Goal: Find specific page/section: Find specific page/section

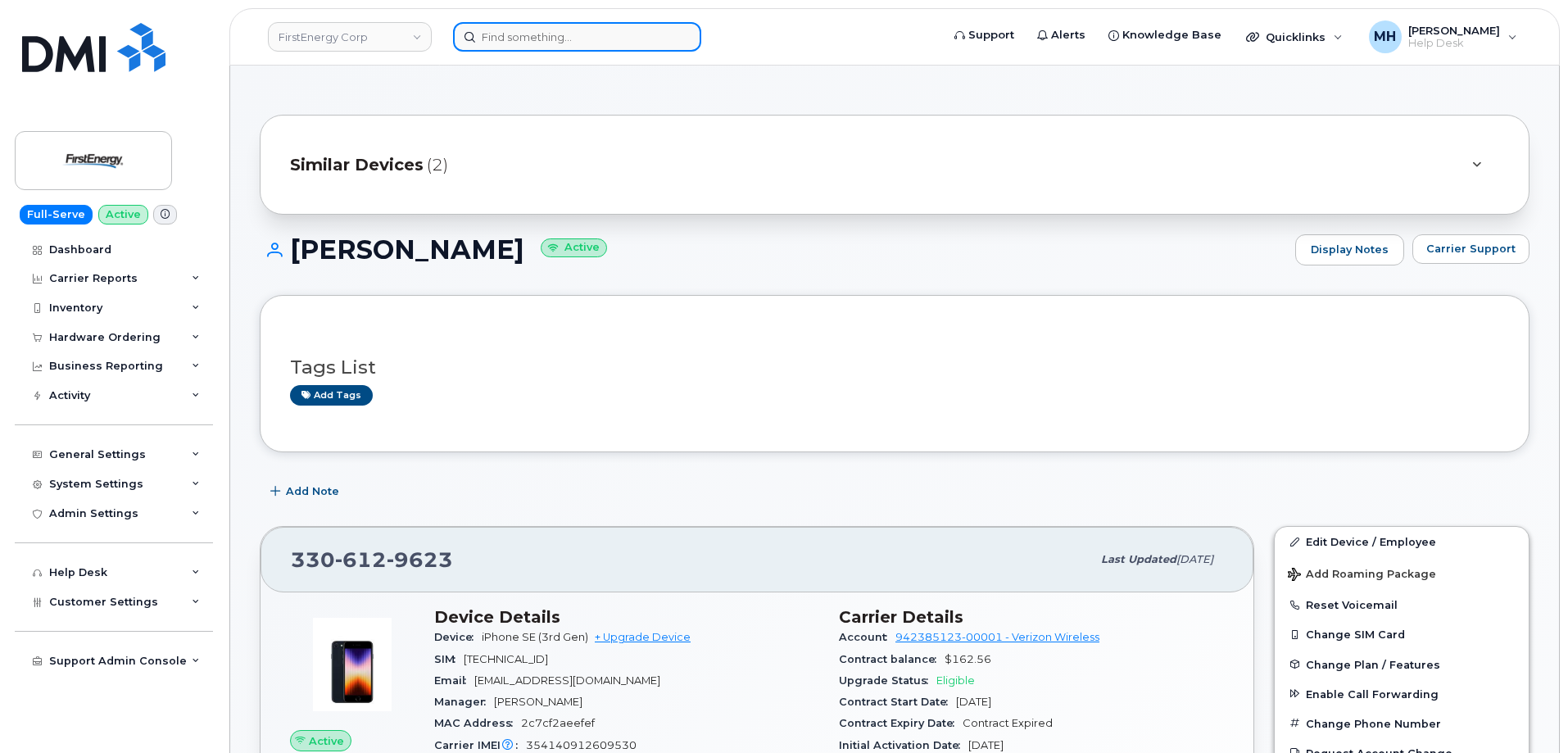
click at [580, 32] on input at bounding box center [577, 36] width 248 height 30
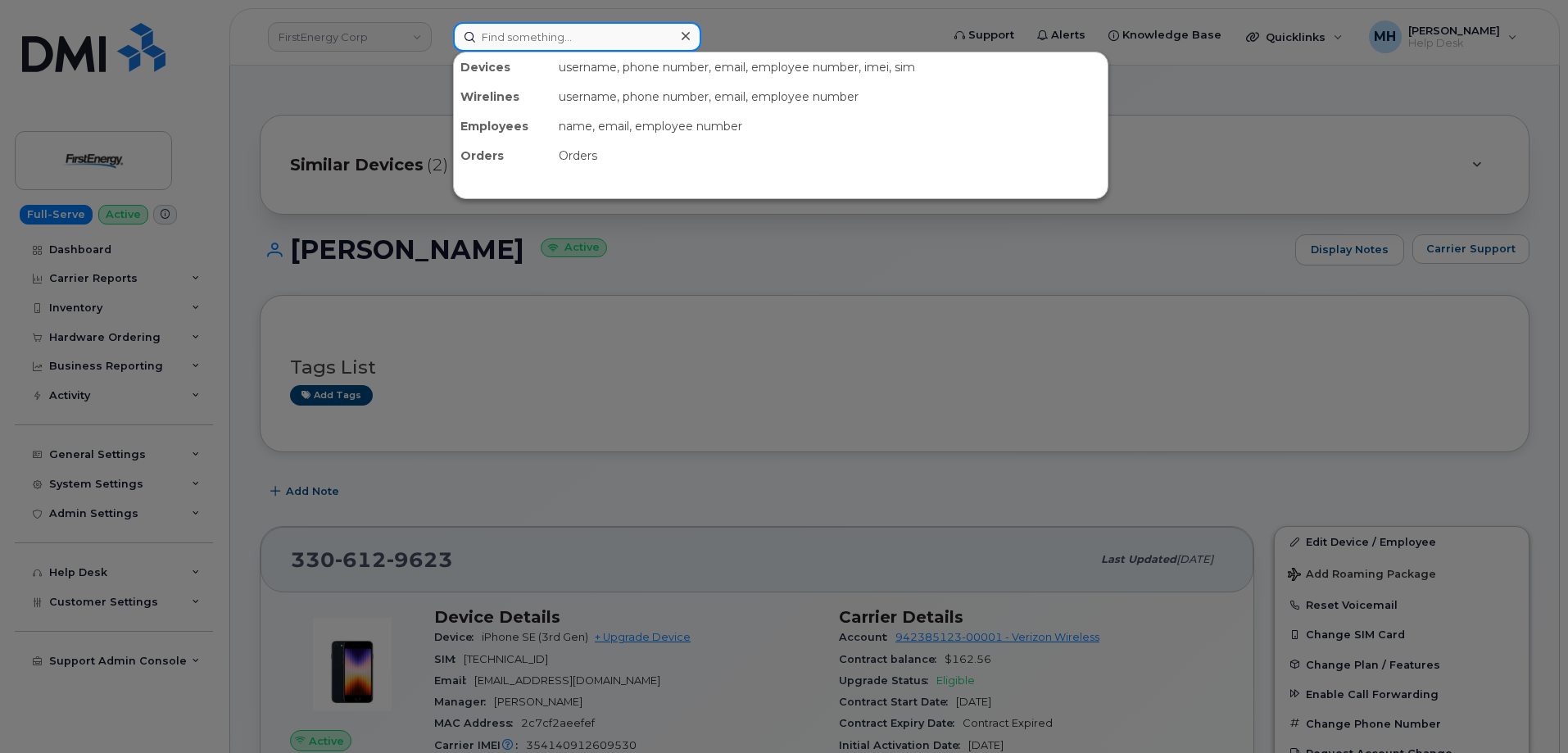
paste input "402-218-5062"
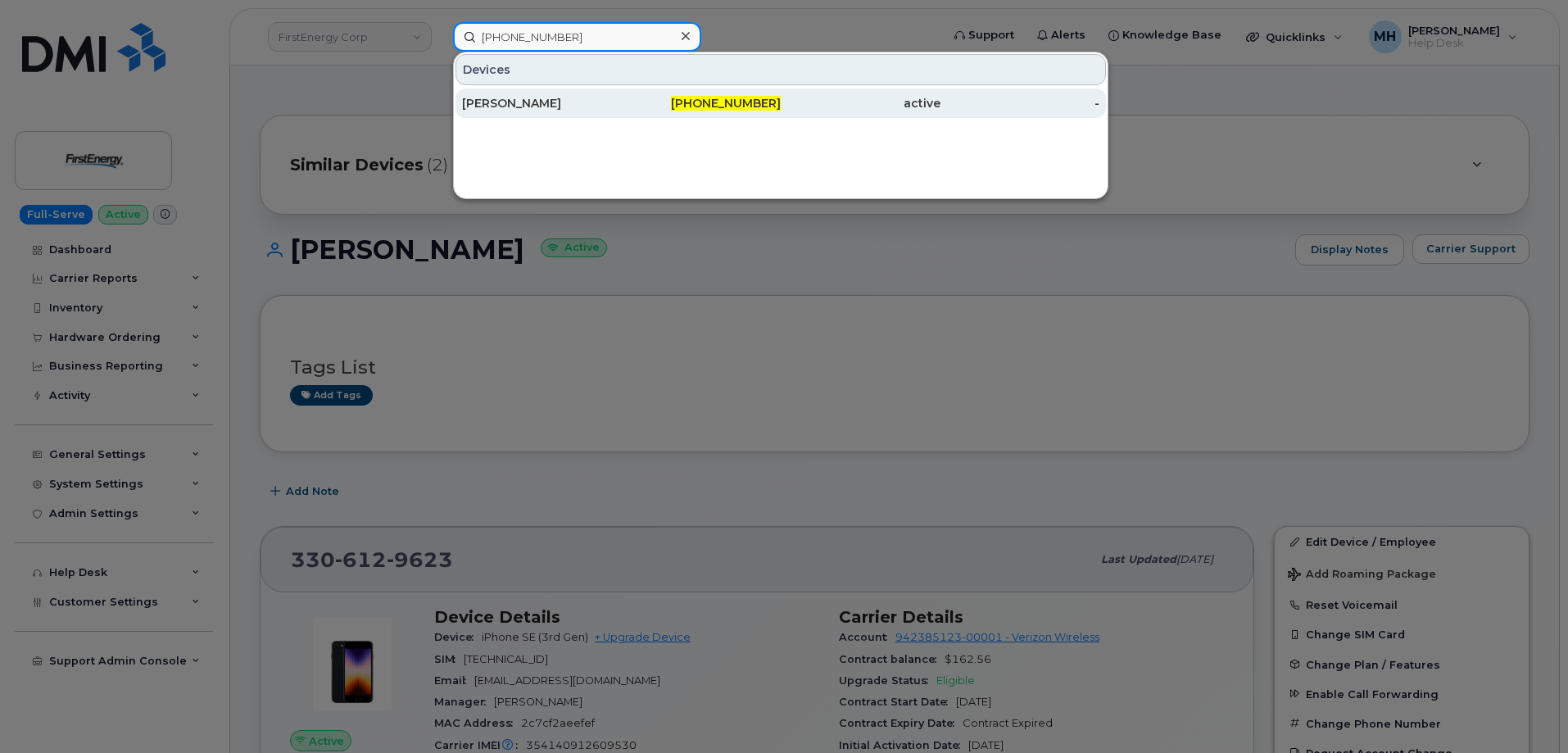
type input "402-218-5062"
click at [582, 104] on div "[PERSON_NAME]" at bounding box center [541, 102] width 160 height 16
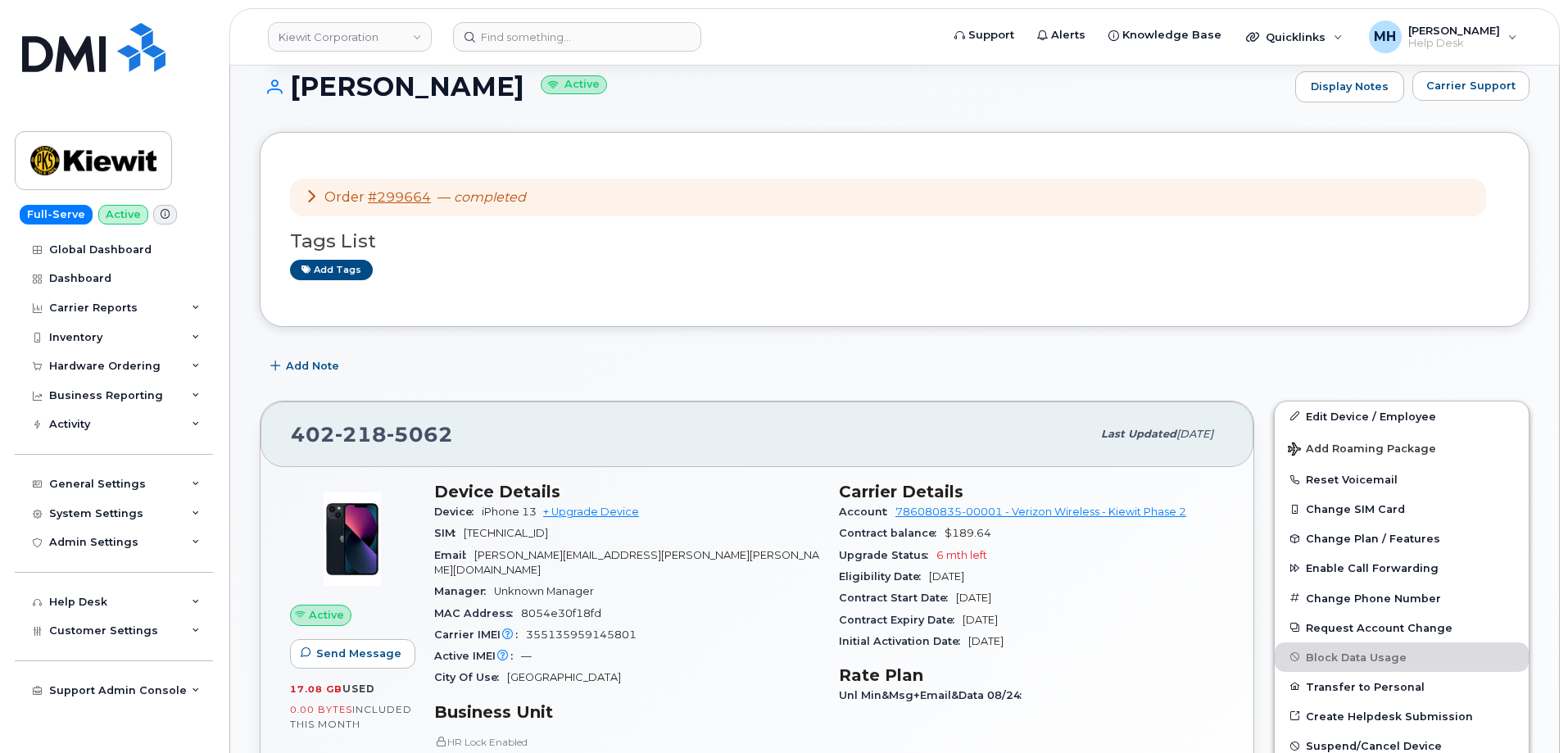
scroll to position [163, 0]
click at [1473, 96] on button "Carrier Support" at bounding box center [1471, 85] width 118 height 30
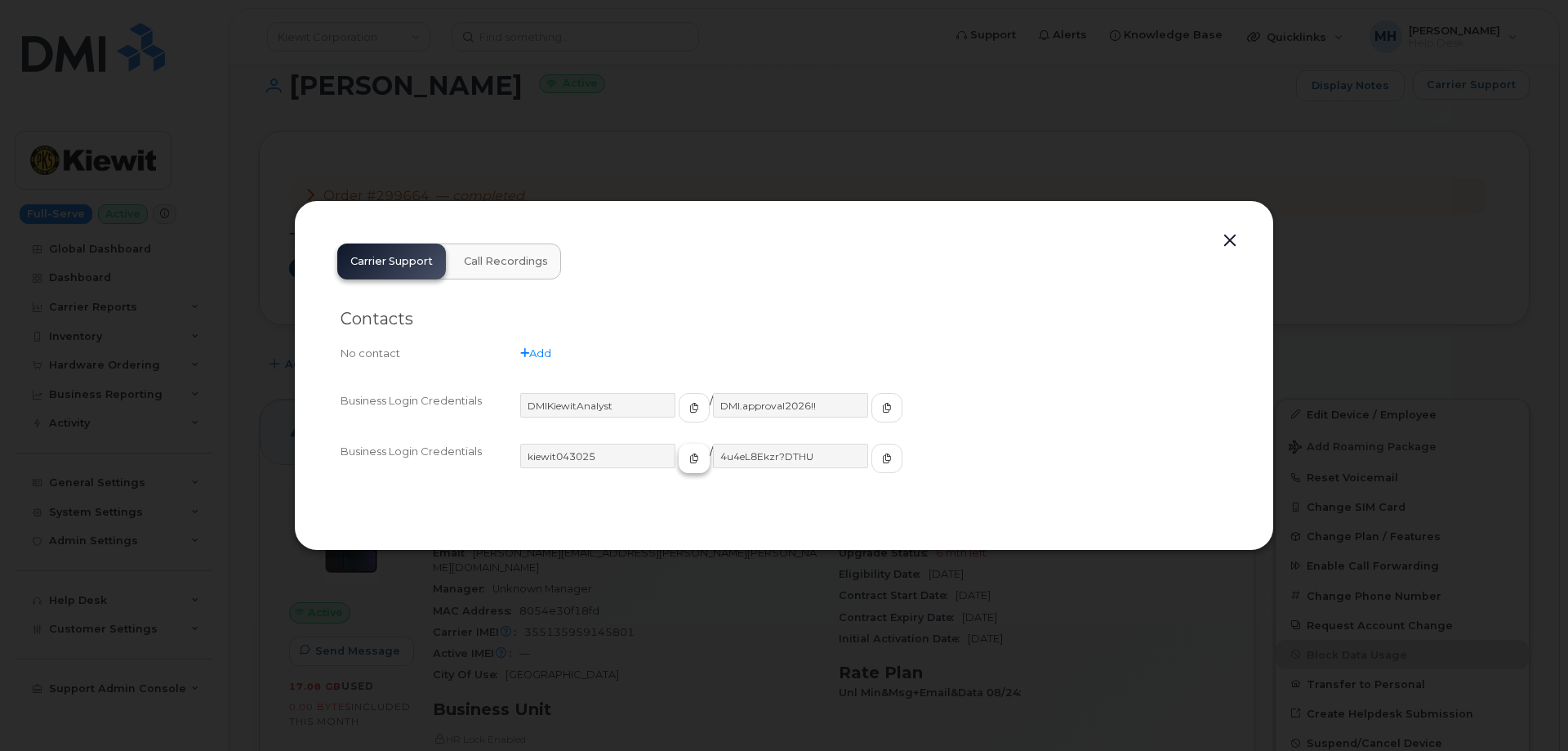
click at [689, 457] on icon "button" at bounding box center [694, 458] width 10 height 10
click at [879, 456] on span "button" at bounding box center [886, 457] width 14 height 14
drag, startPoint x: 1245, startPoint y: 233, endPoint x: 1233, endPoint y: 238, distance: 13.0
click at [1236, 237] on div "Carrier Support Call Recordings Contacts No contact Add Business Login Credenti…" at bounding box center [784, 376] width 980 height 352
click at [1227, 241] on button "button" at bounding box center [1230, 241] width 25 height 23
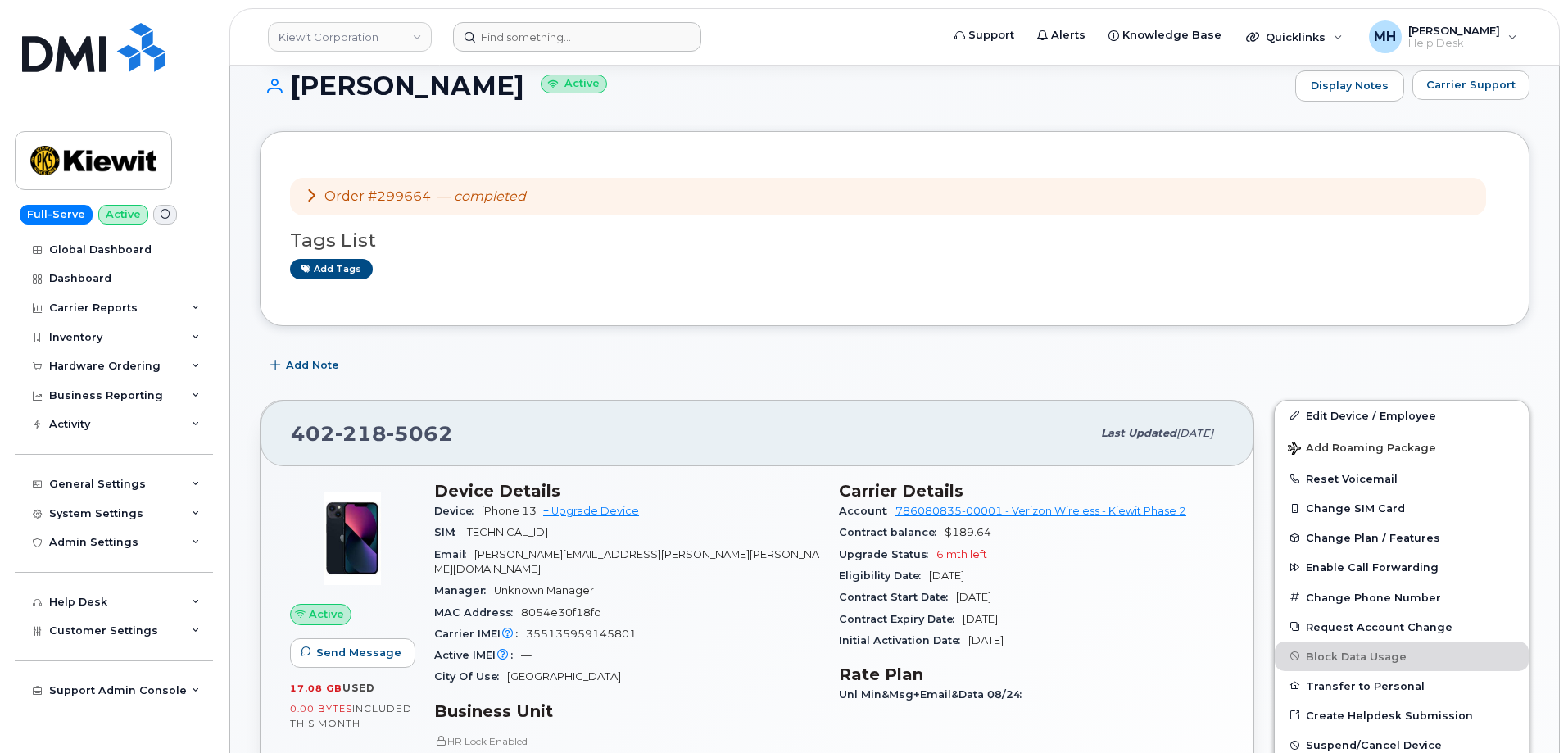
drag, startPoint x: 616, startPoint y: 54, endPoint x: 624, endPoint y: 44, distance: 12.8
click at [617, 54] on header "Kiewit Corporation Support Alerts Knowledge Base Quicklinks Suspend / Cancel De…" at bounding box center [894, 37] width 1330 height 57
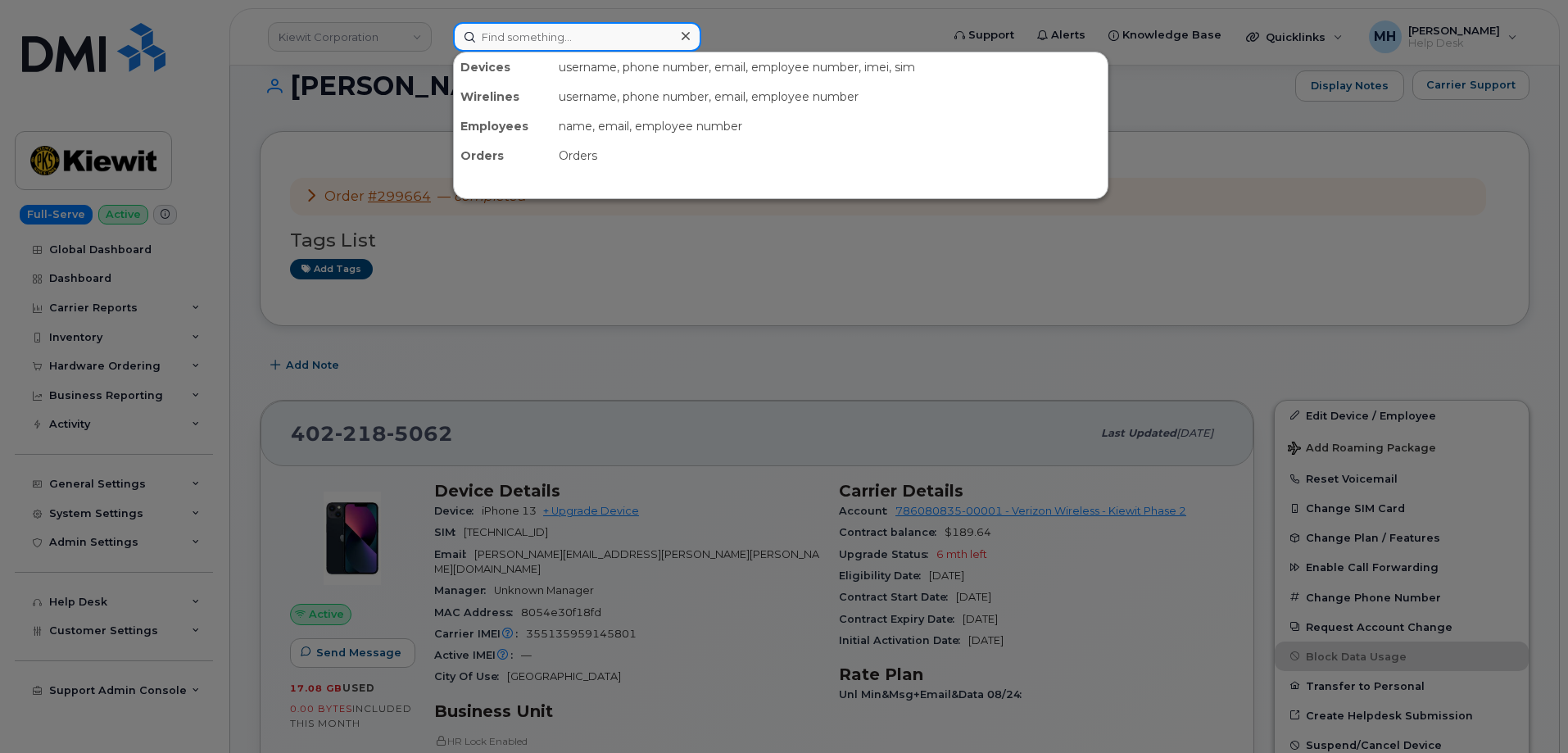
click at [624, 44] on input at bounding box center [577, 36] width 248 height 30
paste input "202-430-3605"
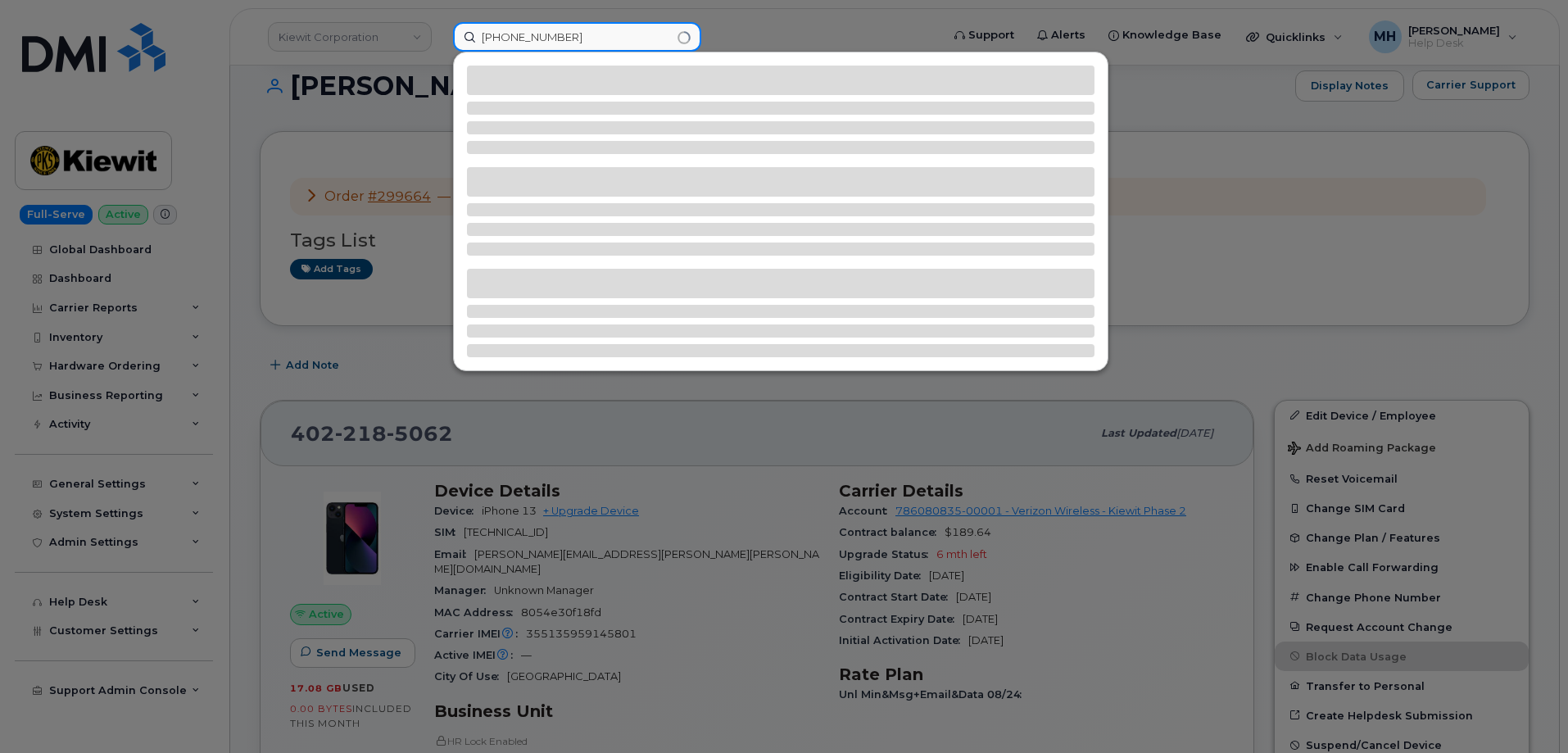
type input "202-430-3605"
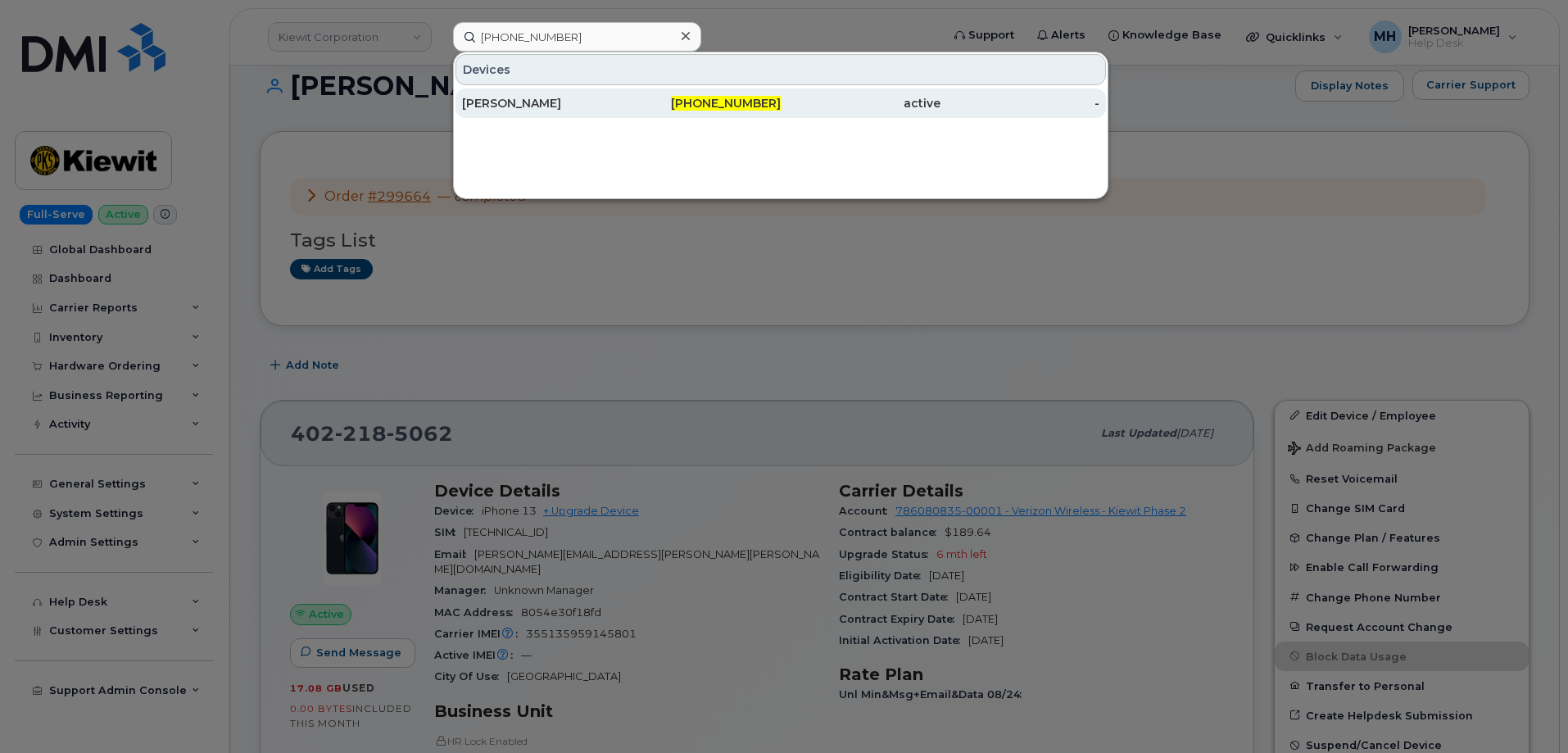
click at [548, 104] on div "[PERSON_NAME]" at bounding box center [541, 102] width 160 height 16
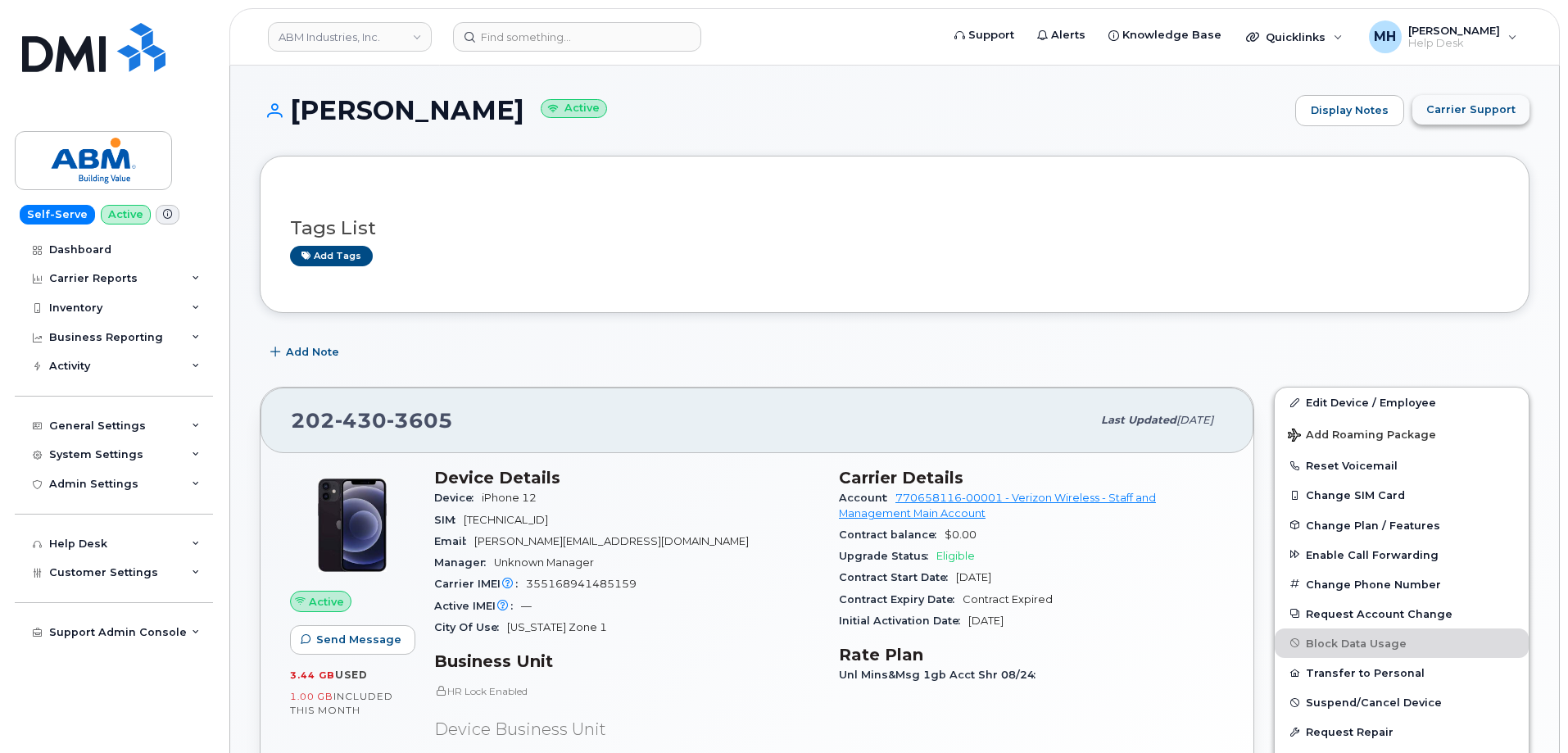
click at [1441, 120] on button "Carrier Support" at bounding box center [1471, 109] width 118 height 30
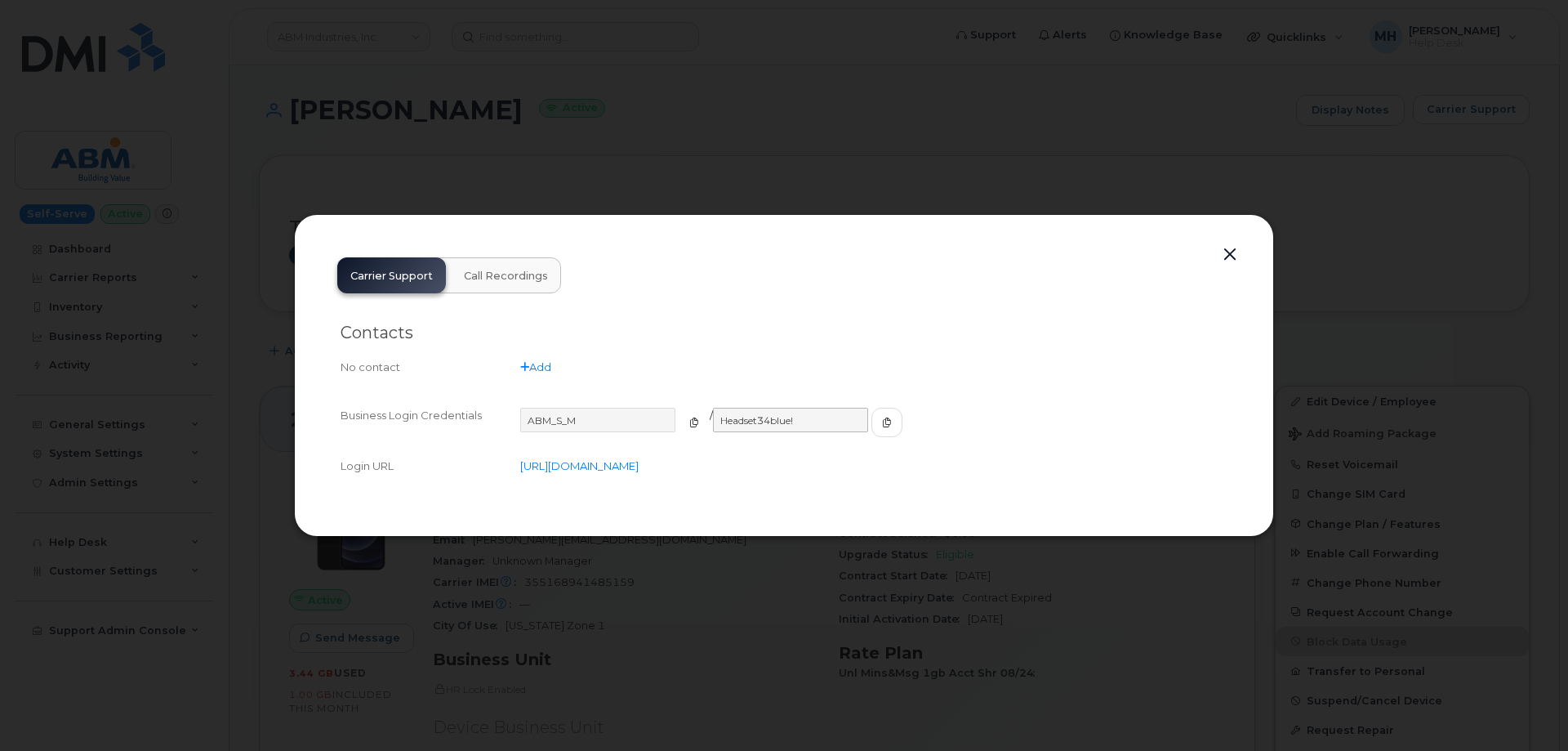
click at [689, 420] on icon "button" at bounding box center [694, 422] width 10 height 10
click at [879, 420] on span "button" at bounding box center [886, 421] width 14 height 14
